Goal: Navigation & Orientation: Find specific page/section

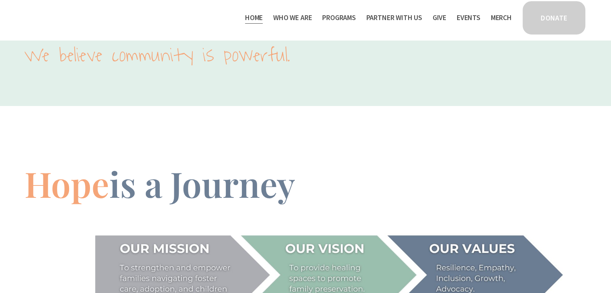
scroll to position [1024, 0]
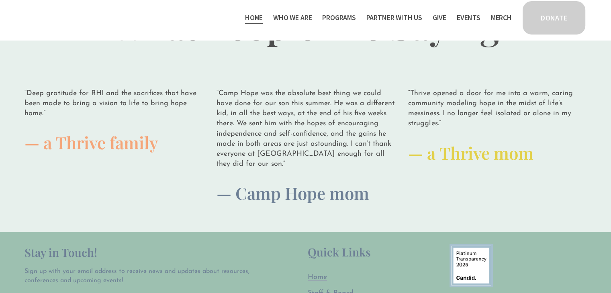
scroll to position [2076, 0]
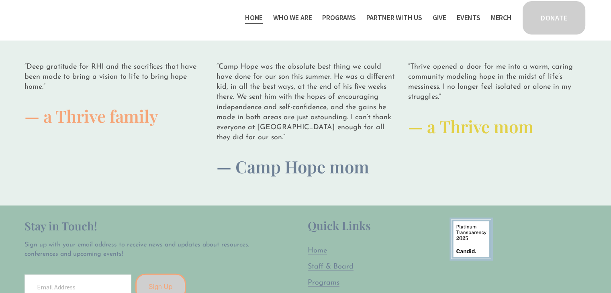
click at [0, 0] on span "Thrive Support Groups" at bounding box center [0, 0] width 0 height 0
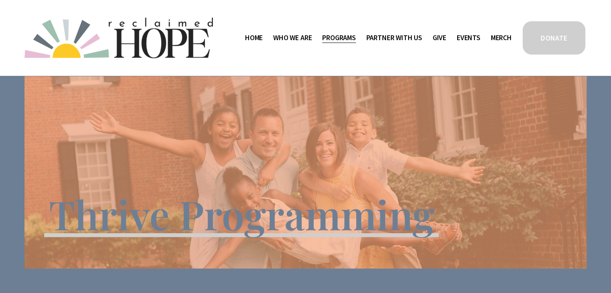
click at [0, 0] on span "Program Partners" at bounding box center [0, 0] width 0 height 0
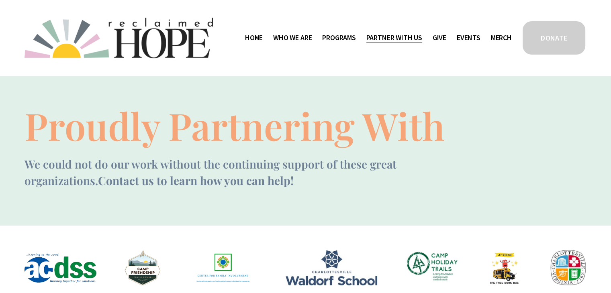
click at [0, 0] on span "Thrive Support Groups" at bounding box center [0, 0] width 0 height 0
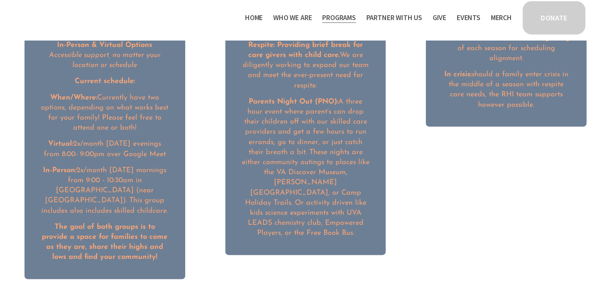
scroll to position [1123, 0]
